Goal: Task Accomplishment & Management: Use online tool/utility

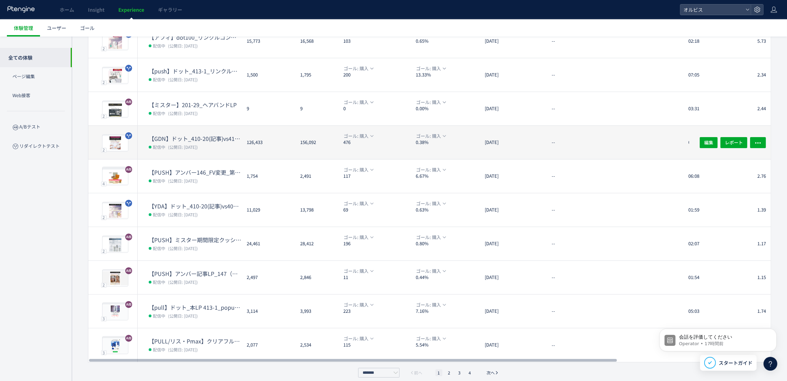
scroll to position [94, 0]
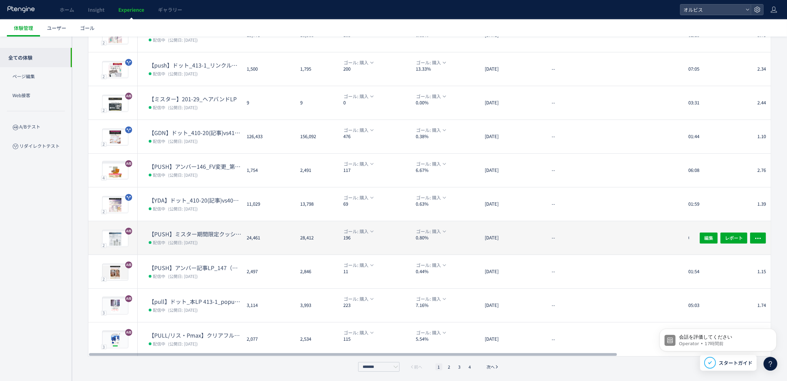
click at [235, 240] on dd "配信中 (公開日: [DATE])" at bounding box center [195, 242] width 92 height 9
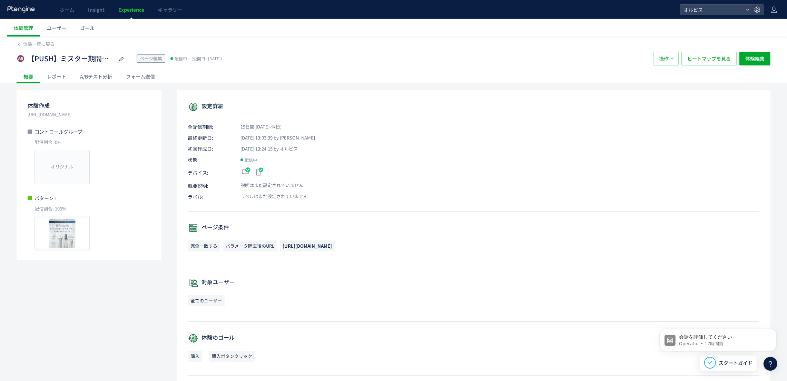
click at [102, 77] on div "A/Bテスト分析" at bounding box center [96, 77] width 46 height 14
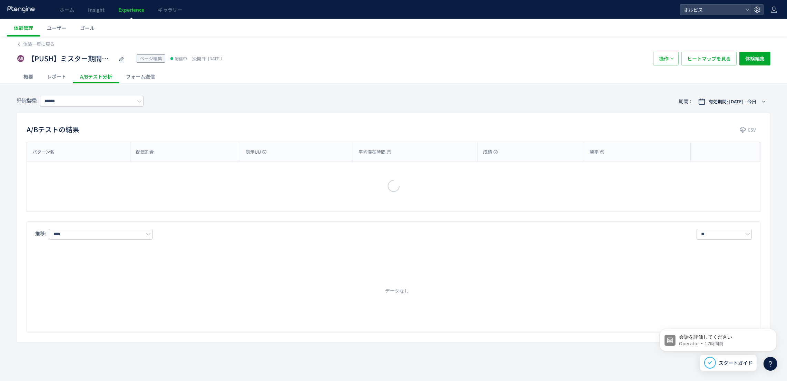
type input "**"
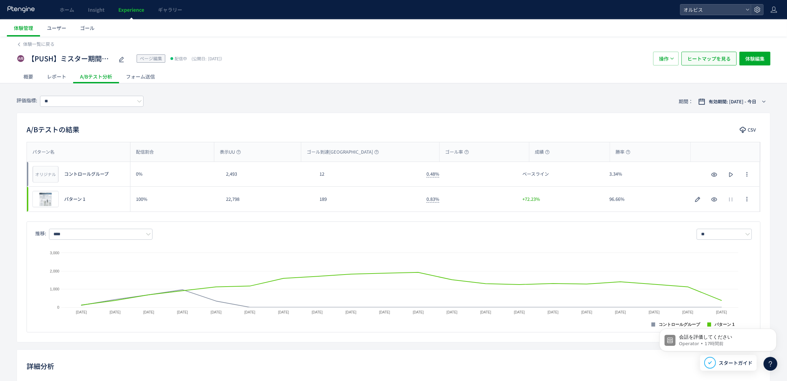
click at [713, 59] on span "ヒートマップを見る" at bounding box center [708, 59] width 43 height 14
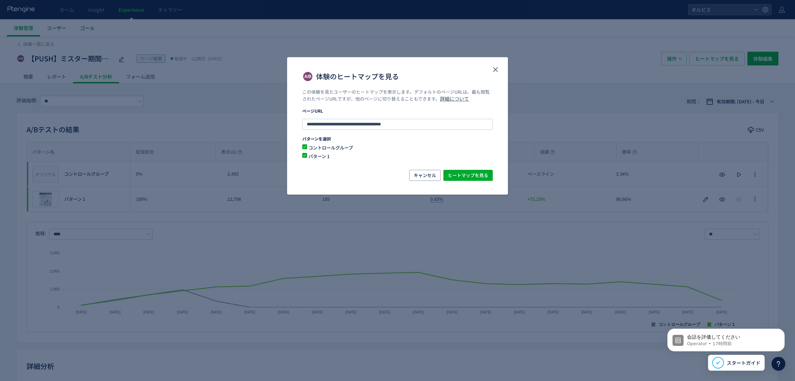
click at [309, 147] on span "コントロールグループ" at bounding box center [393, 148] width 172 height 7
click at [480, 176] on span "ヒートマップを見る" at bounding box center [468, 175] width 40 height 11
drag, startPoint x: 497, startPoint y: 69, endPoint x: 373, endPoint y: 37, distance: 128.0
click at [496, 69] on icon "close" at bounding box center [495, 70] width 8 height 8
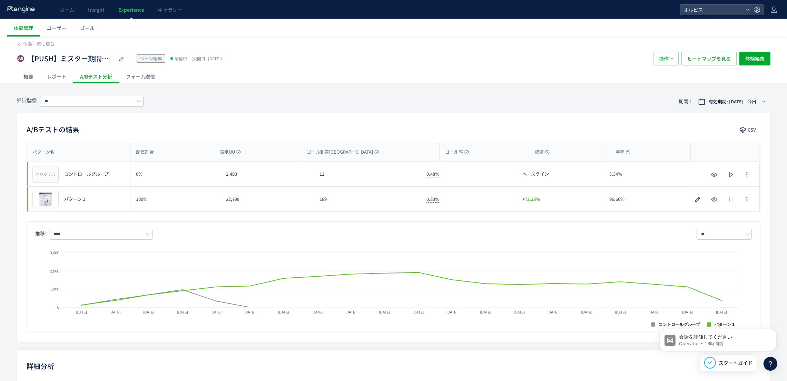
click at [135, 8] on span "Experience" at bounding box center [131, 9] width 26 height 7
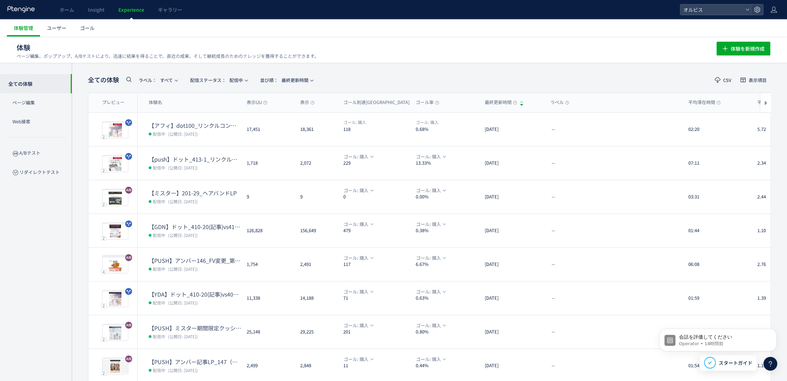
click at [129, 81] on icon at bounding box center [129, 79] width 8 height 8
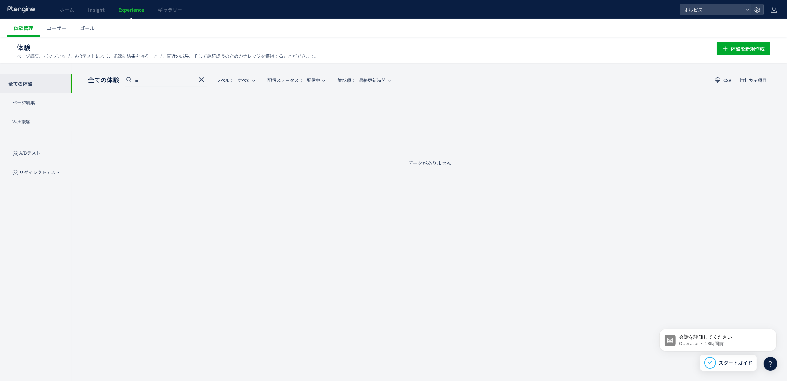
type input "**"
click at [191, 108] on div "全ての体験 ** ラベル： すべて 配信ステータス​： 配信中 並び順： 最終更新時間 CSV 表示項目 プレビュー 体験名 表示UU 表示 ゴール到達UU …" at bounding box center [429, 119] width 683 height 93
click at [199, 81] on use at bounding box center [201, 79] width 5 height 5
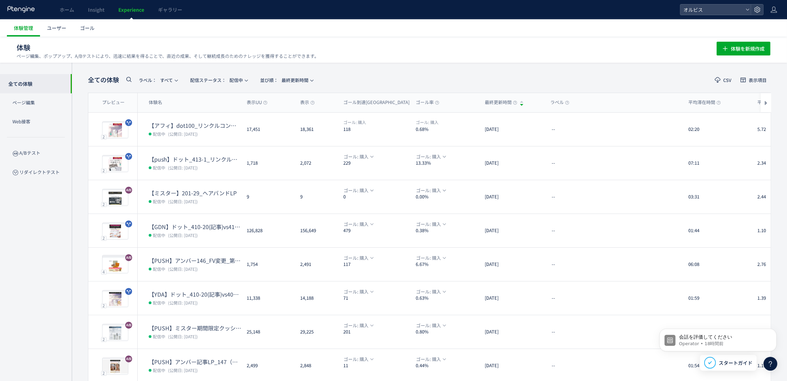
click at [130, 79] on use at bounding box center [128, 79] width 5 height 5
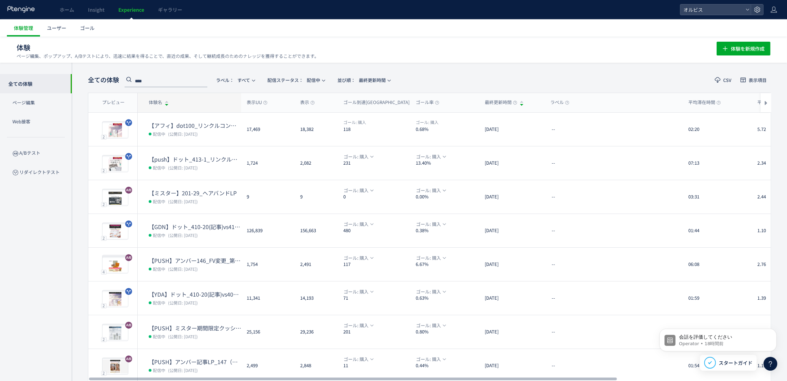
type input "****"
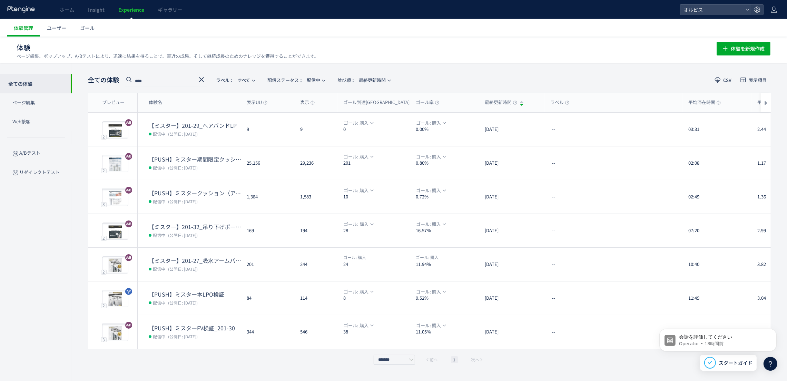
click at [459, 50] on h1 "体験 ページ編集、ポップアップ、A/Bテストにより、迅速に結果を得ることで、直近の成果、そして継続成長のためのナレッジを獲得することができます。" at bounding box center [359, 48] width 685 height 10
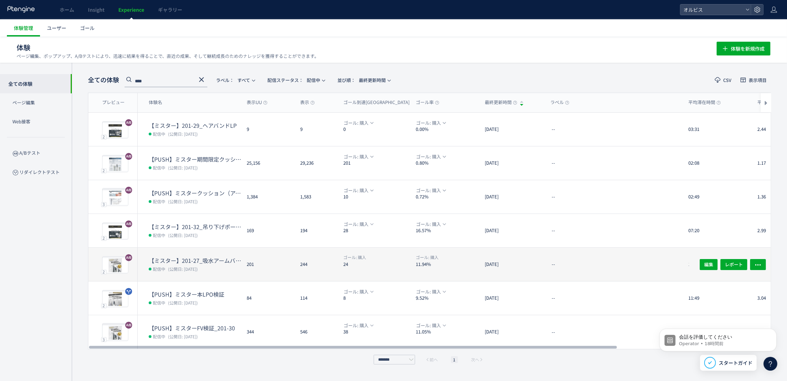
click at [257, 271] on div "201" at bounding box center [267, 264] width 53 height 33
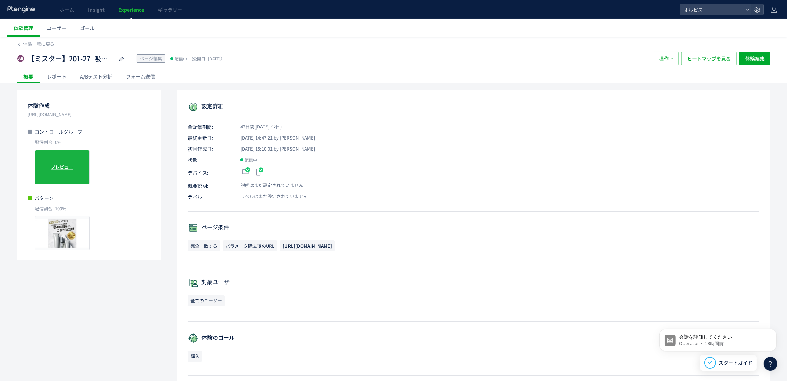
click at [60, 166] on span "プレビュー" at bounding box center [62, 167] width 22 height 7
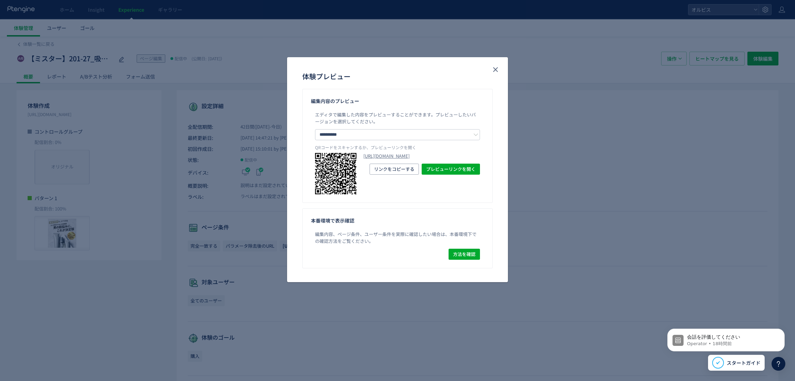
click at [394, 149] on p "QRコードをスキャンするか、プレビューリンクを開く" at bounding box center [397, 149] width 165 height 9
click at [397, 158] on link "[URL][DOMAIN_NAME]" at bounding box center [421, 156] width 117 height 7
drag, startPoint x: 494, startPoint y: 67, endPoint x: 514, endPoint y: 61, distance: 21.1
click at [494, 67] on icon "close" at bounding box center [495, 70] width 8 height 8
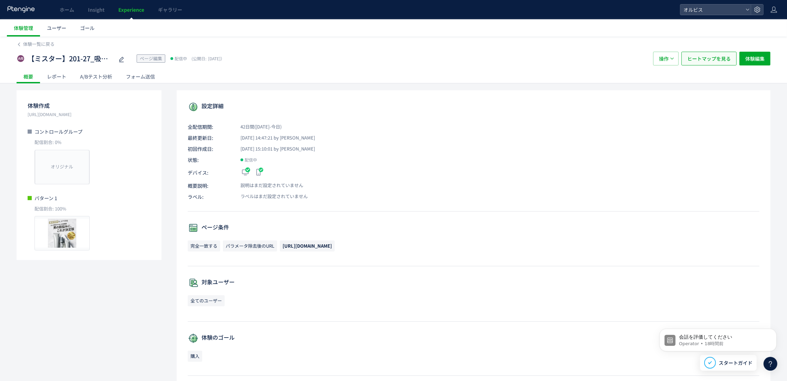
click at [701, 61] on span "ヒートマップを見る" at bounding box center [708, 59] width 43 height 14
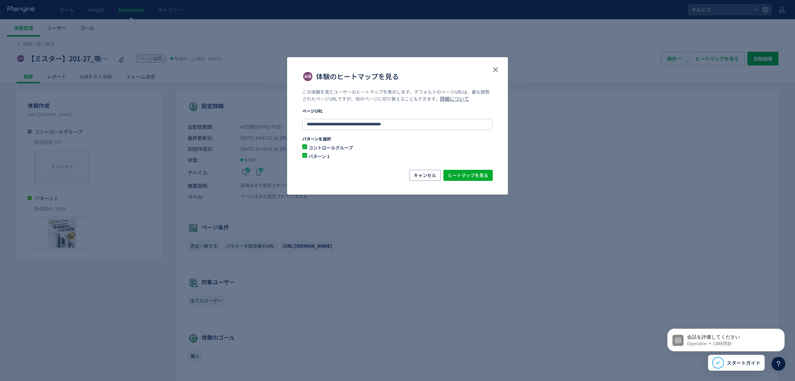
click at [314, 153] on span "パターン 1" at bounding box center [393, 156] width 172 height 7
click at [473, 177] on span "ヒートマップを見る" at bounding box center [468, 175] width 40 height 11
click at [495, 70] on icon "close" at bounding box center [495, 70] width 8 height 8
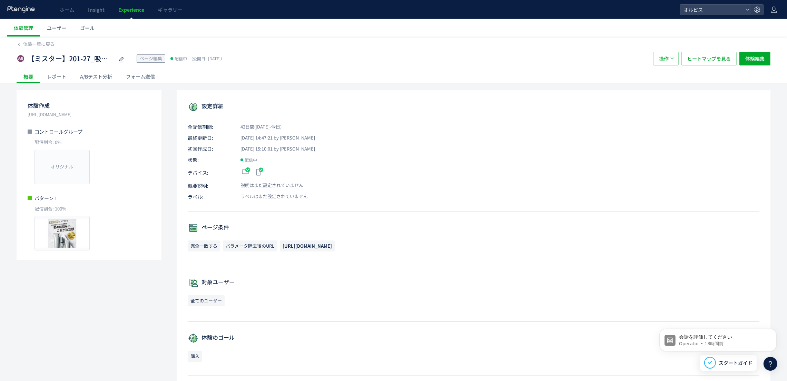
click at [138, 10] on span "Experience" at bounding box center [131, 9] width 26 height 7
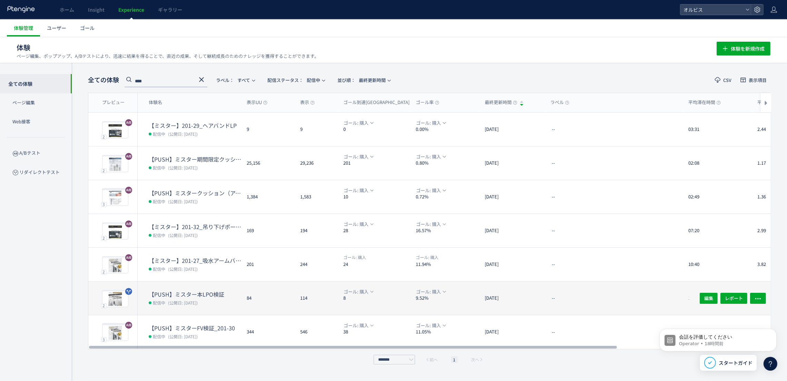
click at [340, 300] on div "ゴール: 購入 8" at bounding box center [374, 298] width 72 height 33
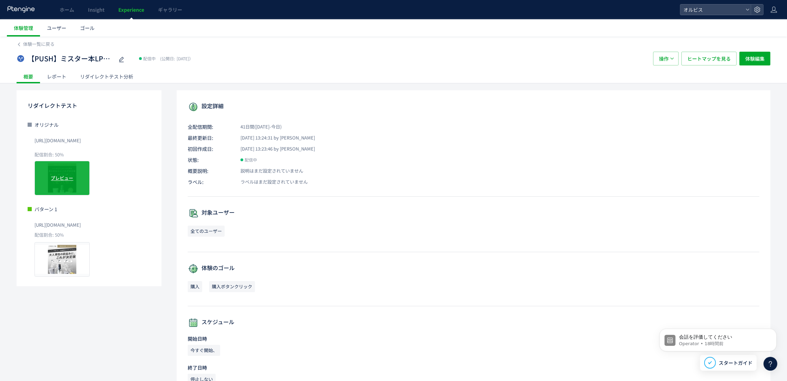
click at [61, 182] on div "プレビュー" at bounding box center [61, 178] width 55 height 34
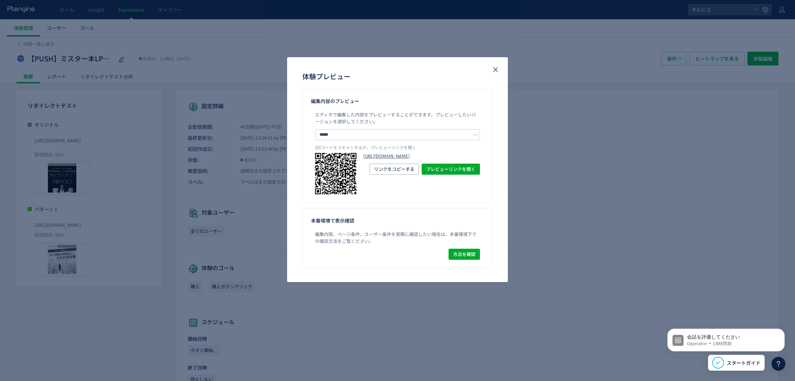
click at [431, 160] on link "[URL][DOMAIN_NAME]" at bounding box center [421, 156] width 117 height 7
click at [495, 68] on icon "close" at bounding box center [495, 70] width 8 height 8
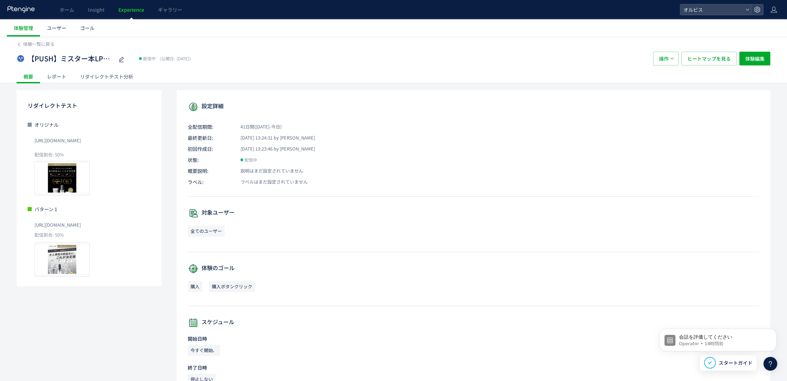
click at [130, 9] on span "Experience" at bounding box center [131, 9] width 26 height 7
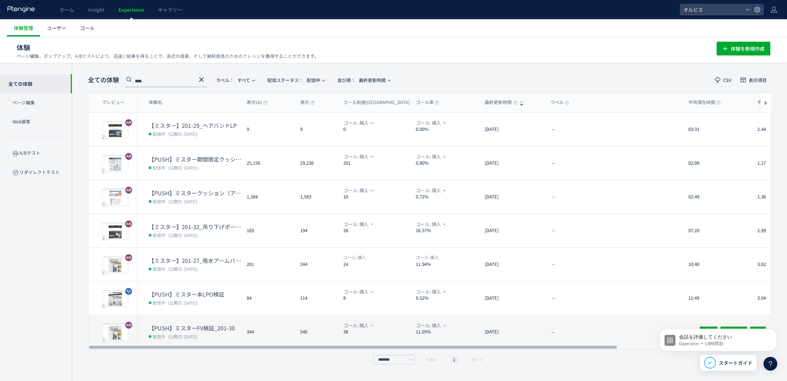
scroll to position [0, 0]
click at [367, 322] on span "ゴール: 購入" at bounding box center [356, 326] width 25 height 8
click at [232, 337] on dd "配信中 (公開日: [DATE])" at bounding box center [195, 336] width 92 height 9
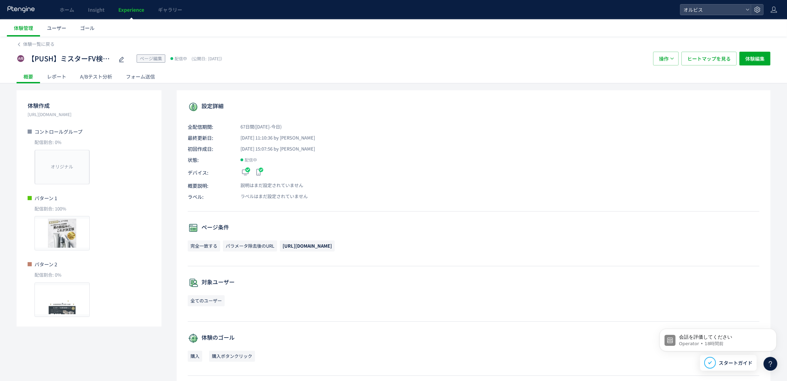
click at [129, 11] on span "Experience" at bounding box center [131, 9] width 26 height 7
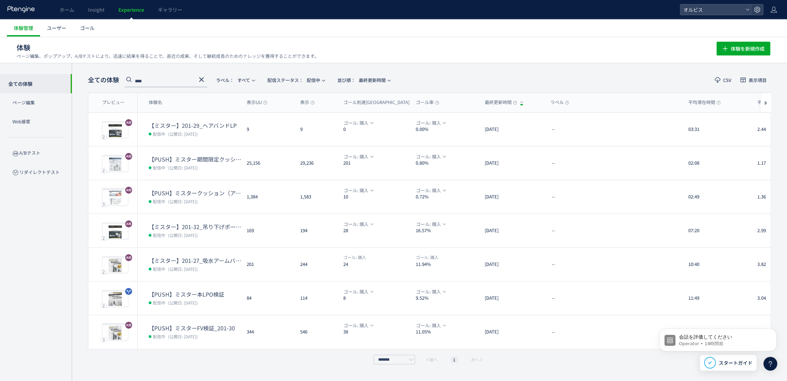
click at [200, 78] on use at bounding box center [201, 79] width 5 height 5
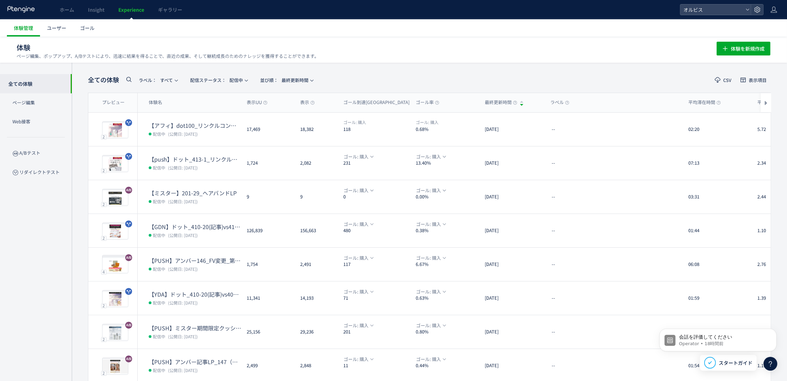
click at [136, 6] on span "Experience" at bounding box center [131, 9] width 26 height 7
click at [135, 7] on span "Experience" at bounding box center [131, 9] width 26 height 7
click at [129, 7] on span "Experience" at bounding box center [131, 9] width 26 height 7
click at [59, 7] on link "ホーム" at bounding box center [67, 9] width 28 height 19
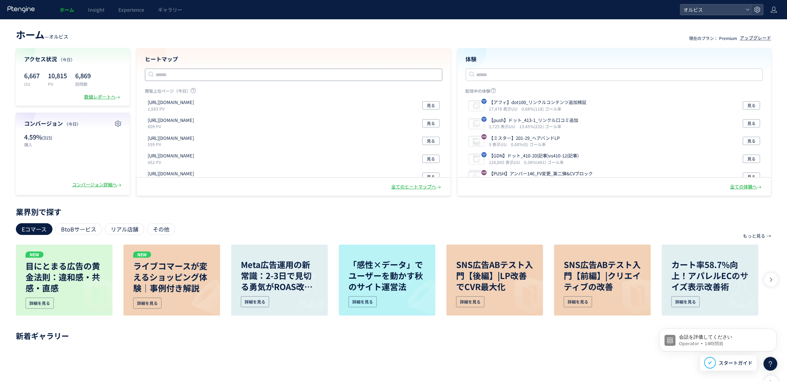
click at [198, 77] on input "text" at bounding box center [293, 75] width 297 height 12
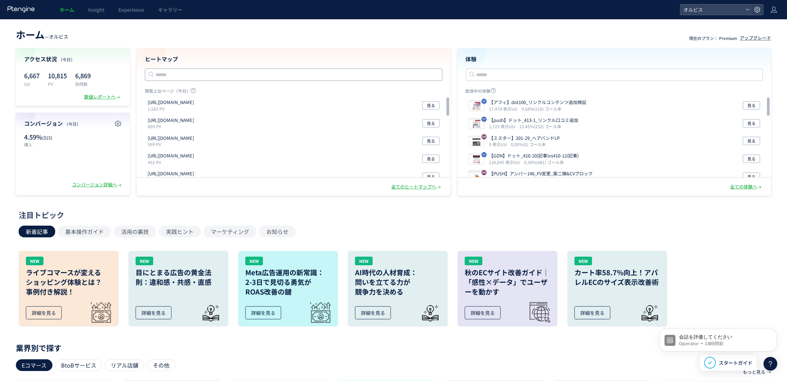
paste input "**********"
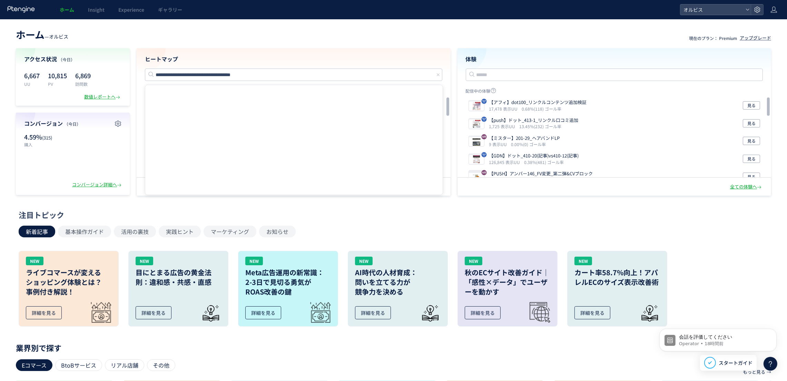
click at [282, 62] on h4 "ヒートマップ" at bounding box center [293, 59] width 297 height 8
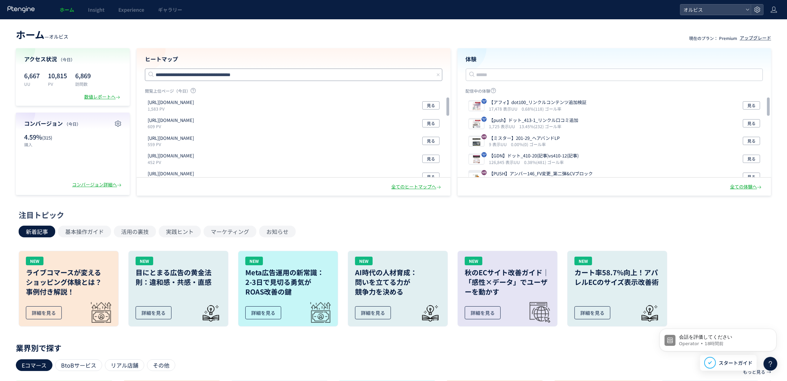
click at [276, 77] on input "**********" at bounding box center [293, 75] width 297 height 12
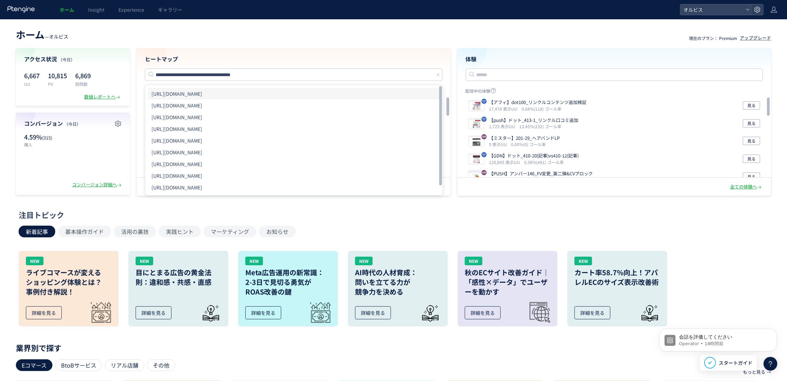
click at [260, 93] on li "[URL][DOMAIN_NAME]" at bounding box center [294, 94] width 292 height 12
type input "**********"
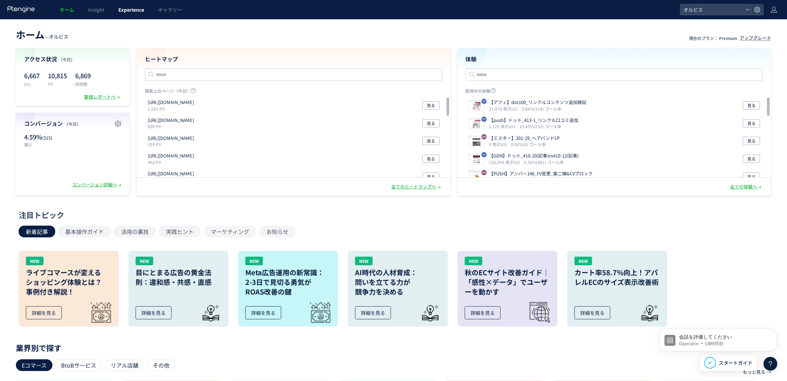
click at [124, 9] on span "Experience" at bounding box center [131, 9] width 26 height 7
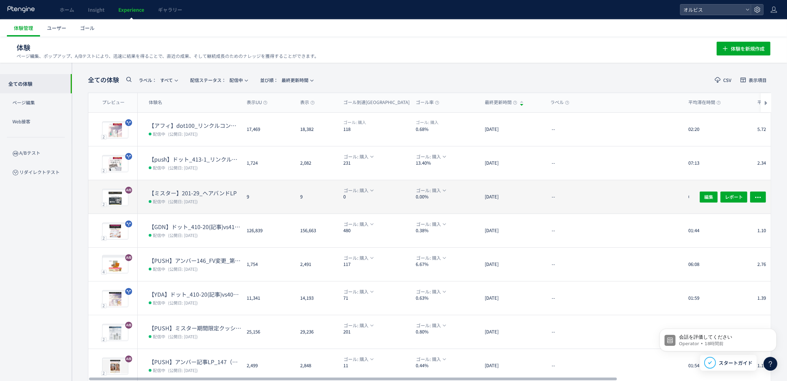
click at [211, 199] on dd "配信中 (公開日: [DATE])" at bounding box center [195, 201] width 92 height 9
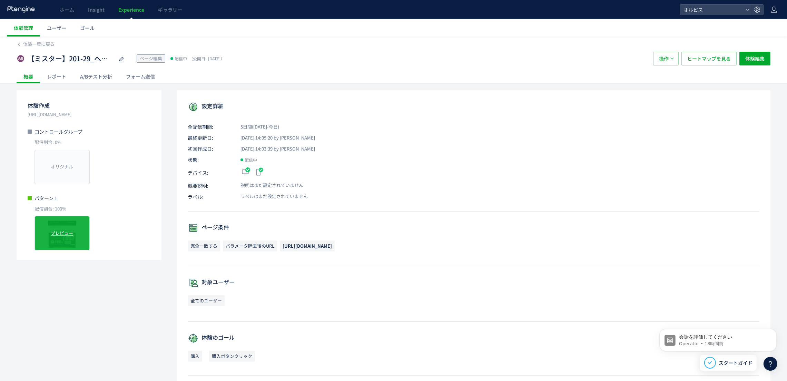
click at [79, 224] on div "プレビュー" at bounding box center [61, 233] width 55 height 34
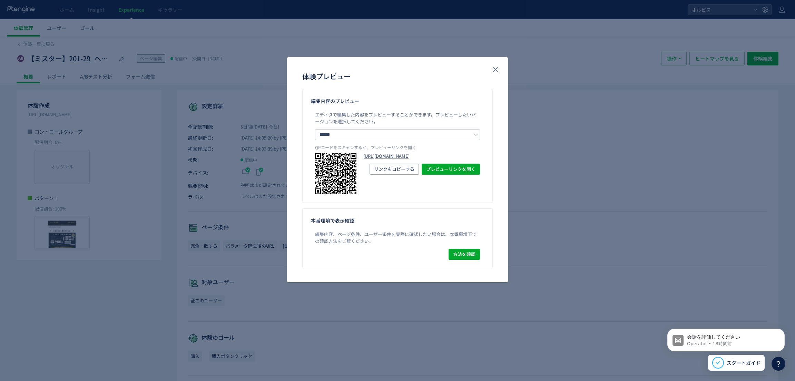
click at [381, 160] on link "[URL][DOMAIN_NAME]" at bounding box center [421, 156] width 117 height 7
click at [492, 67] on icon "close" at bounding box center [495, 70] width 8 height 8
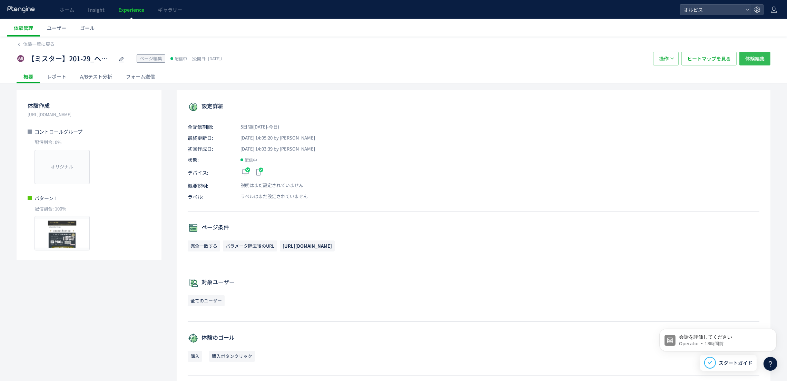
click at [761, 58] on span "体験編集" at bounding box center [754, 59] width 19 height 14
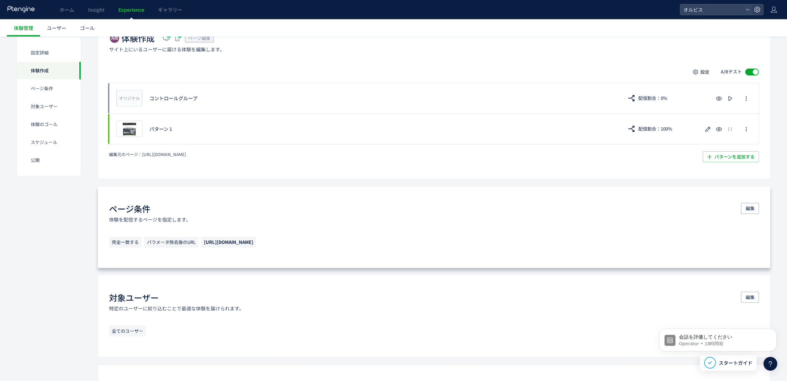
scroll to position [155, 0]
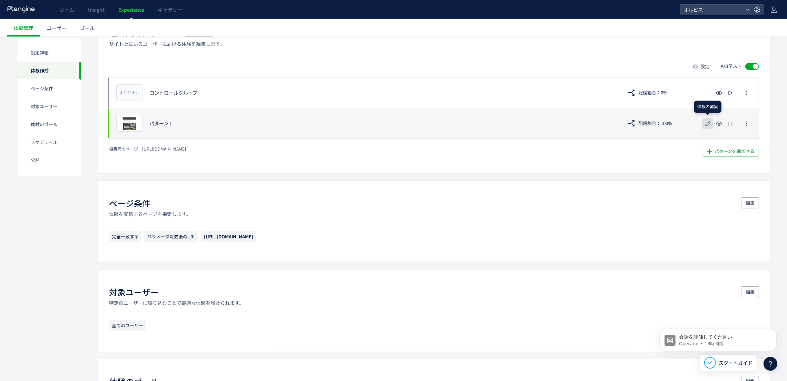
click at [712, 124] on button "button" at bounding box center [707, 123] width 11 height 11
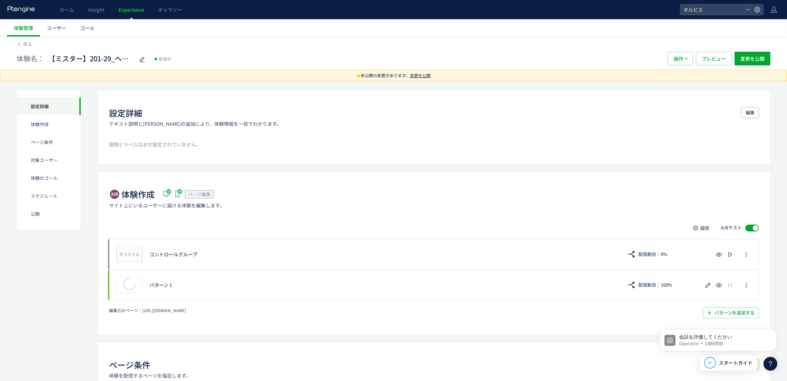
click at [417, 75] on span "変更を公開" at bounding box center [420, 75] width 21 height 6
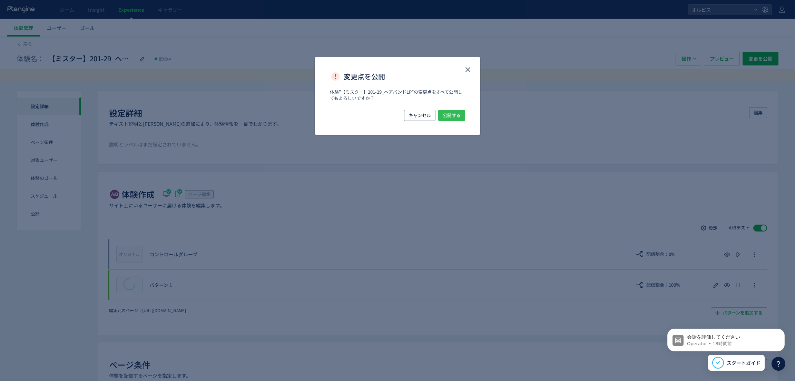
click at [454, 119] on span "公開する" at bounding box center [452, 115] width 18 height 11
